Goal: Information Seeking & Learning: Check status

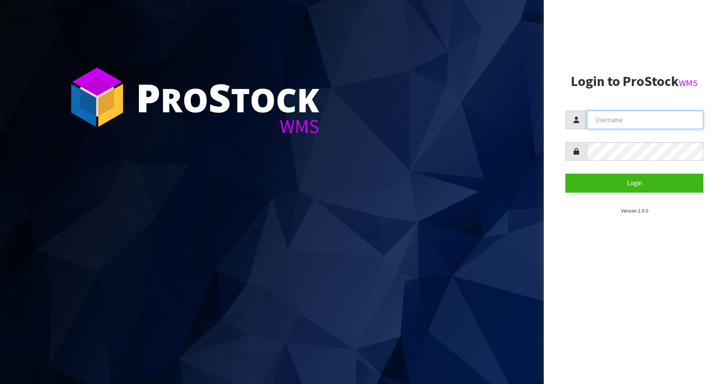
click at [655, 113] on input "text" at bounding box center [645, 120] width 117 height 19
type input "[EMAIL_ADDRESS][DOMAIN_NAME]"
click at [566, 174] on button "Login" at bounding box center [635, 183] width 138 height 19
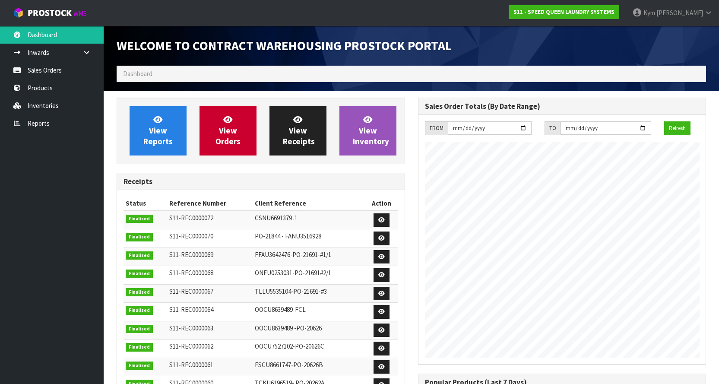
scroll to position [414, 301]
click at [20, 66] on link "Sales Orders" at bounding box center [52, 70] width 104 height 18
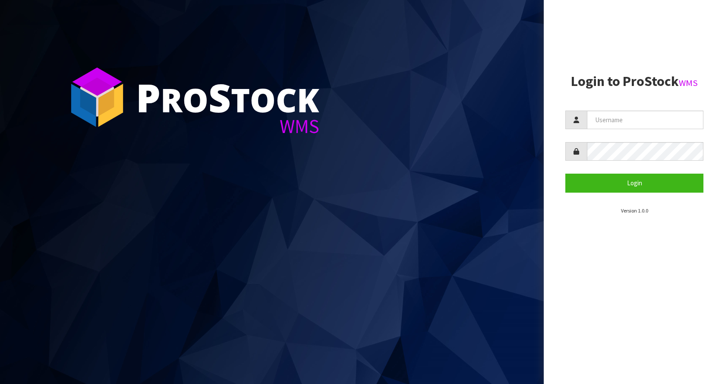
drag, startPoint x: 658, startPoint y: 137, endPoint x: 623, endPoint y: 119, distance: 39.2
click at [655, 136] on form "Login" at bounding box center [635, 152] width 138 height 82
click at [624, 118] on input "text" at bounding box center [645, 120] width 117 height 19
type input "[EMAIL_ADDRESS][DOMAIN_NAME]"
click at [566, 174] on button "Login" at bounding box center [635, 183] width 138 height 19
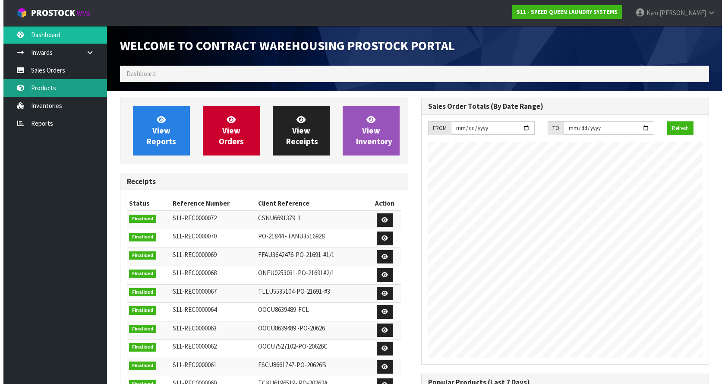
scroll to position [414, 301]
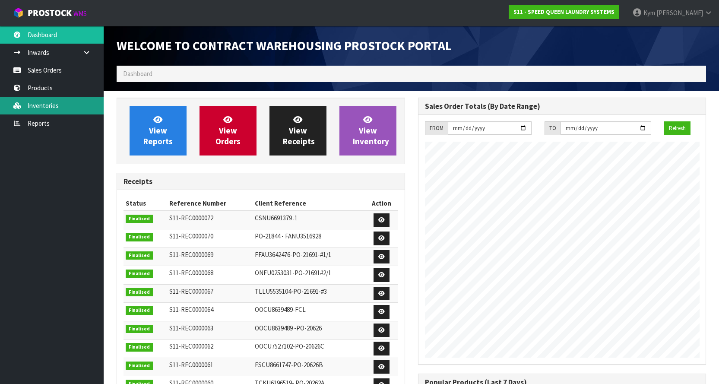
click at [66, 104] on link "Inventories" at bounding box center [52, 106] width 104 height 18
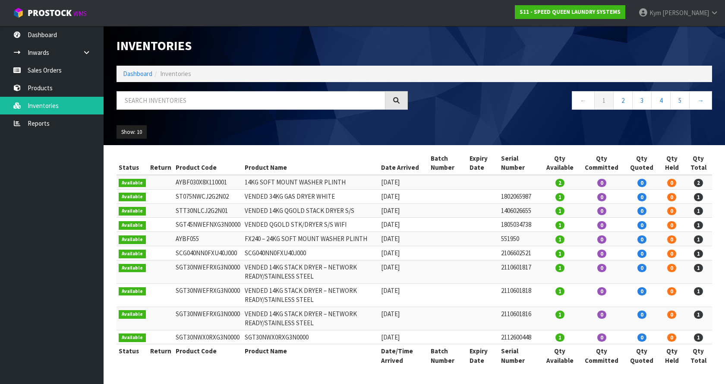
click at [184, 112] on div at bounding box center [262, 103] width 304 height 25
click at [181, 107] on input "text" at bounding box center [251, 100] width 269 height 19
paste input "SYA280VN0H1UBBE0BA"
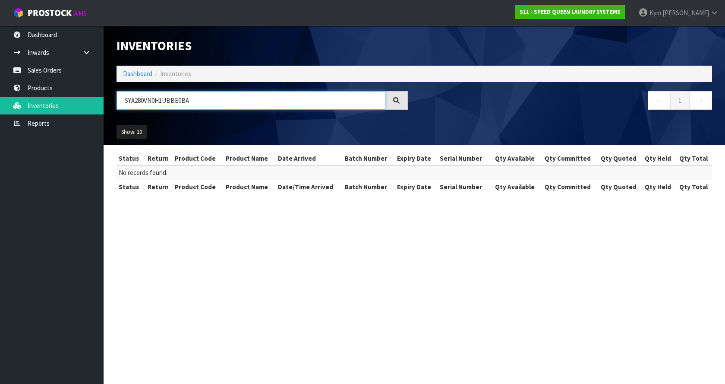
type input "SYA280VN0H1UBBE0BA"
